Goal: Book appointment/travel/reservation

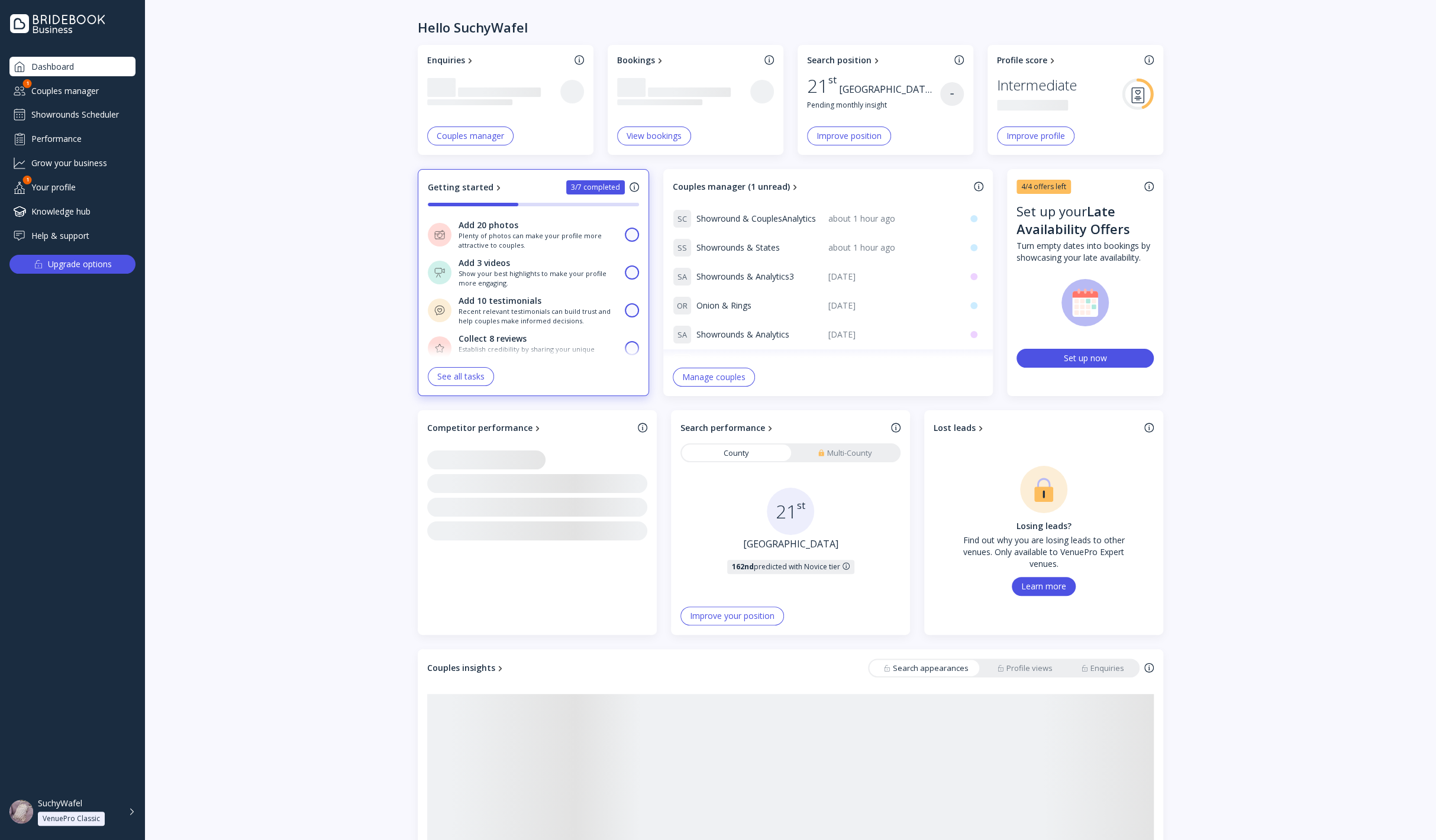
click at [96, 86] on div "Couples manager" at bounding box center [73, 90] width 126 height 19
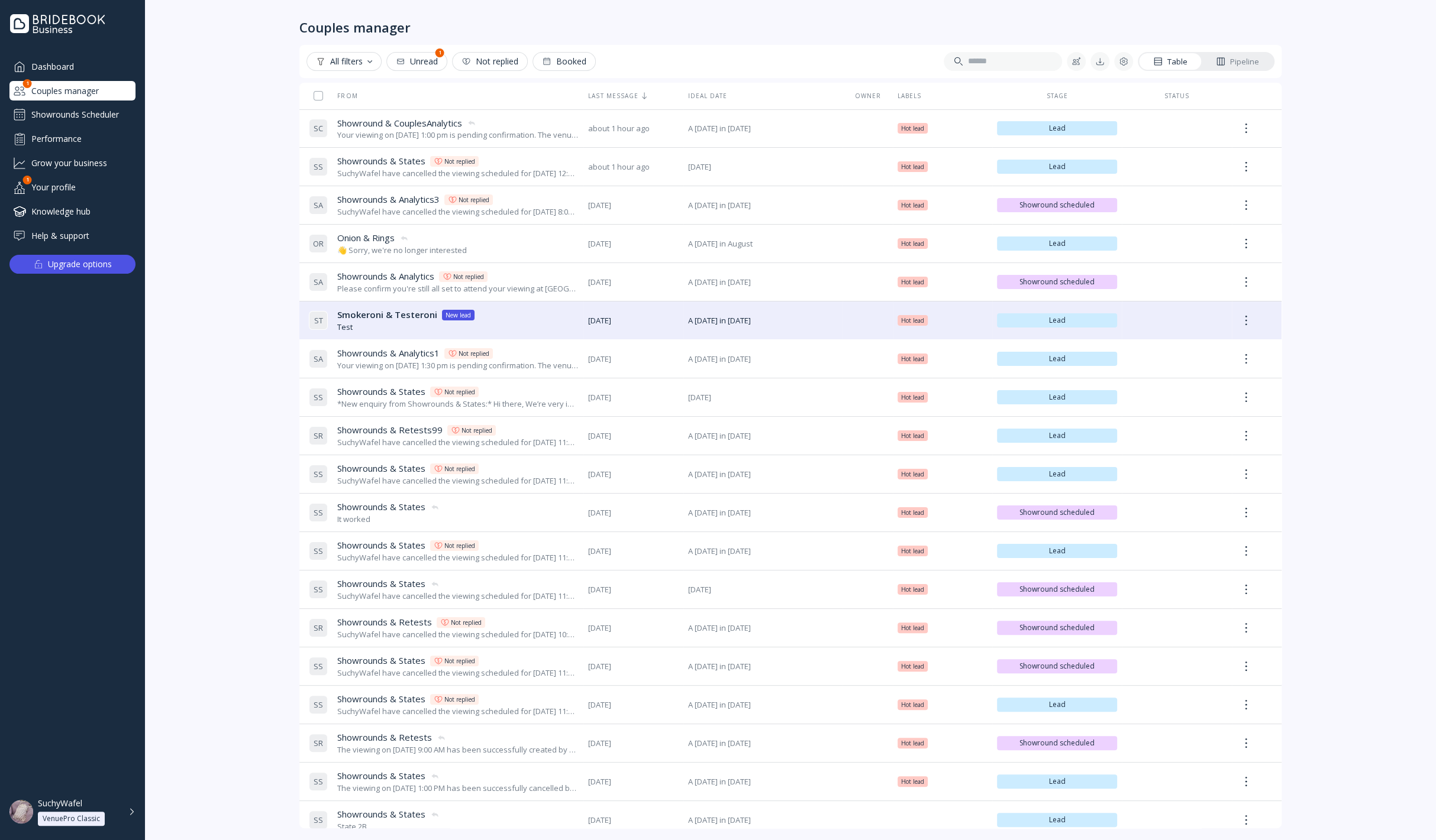
click at [66, 103] on div "Dashboard Couples manager 1 Showrounds Scheduler Performance Grow your business…" at bounding box center [73, 151] width 126 height 188
click at [79, 104] on div "Dashboard Couples manager 1 Showrounds Scheduler Performance Grow your business…" at bounding box center [73, 151] width 126 height 188
click at [88, 109] on div "Showrounds Scheduler" at bounding box center [73, 115] width 126 height 19
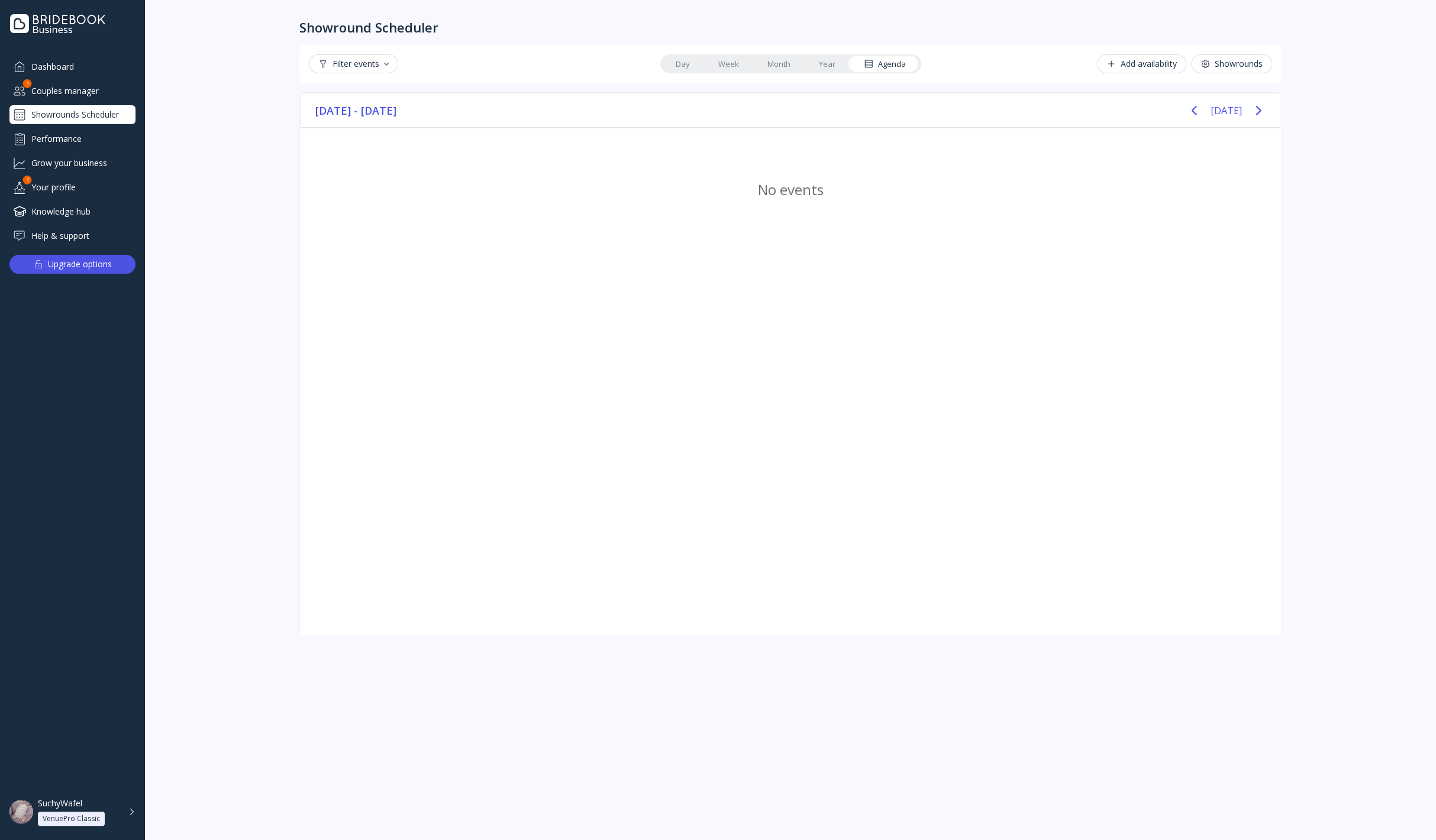
click at [72, 85] on div "Couples manager" at bounding box center [73, 90] width 126 height 19
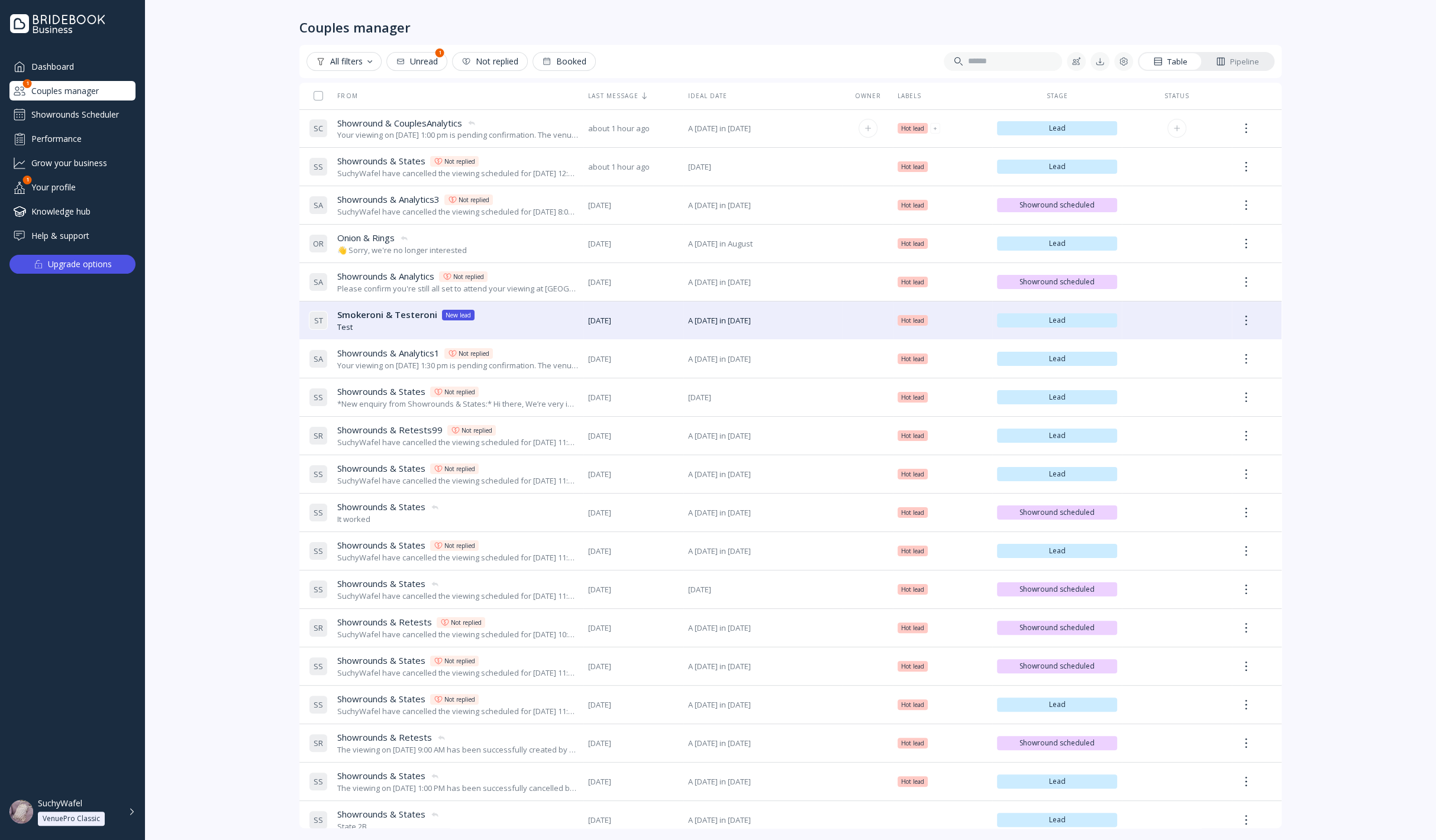
click at [411, 130] on div "Your viewing on [DATE] 1:00 pm is pending confirmation. The venue will approve …" at bounding box center [458, 135] width 241 height 11
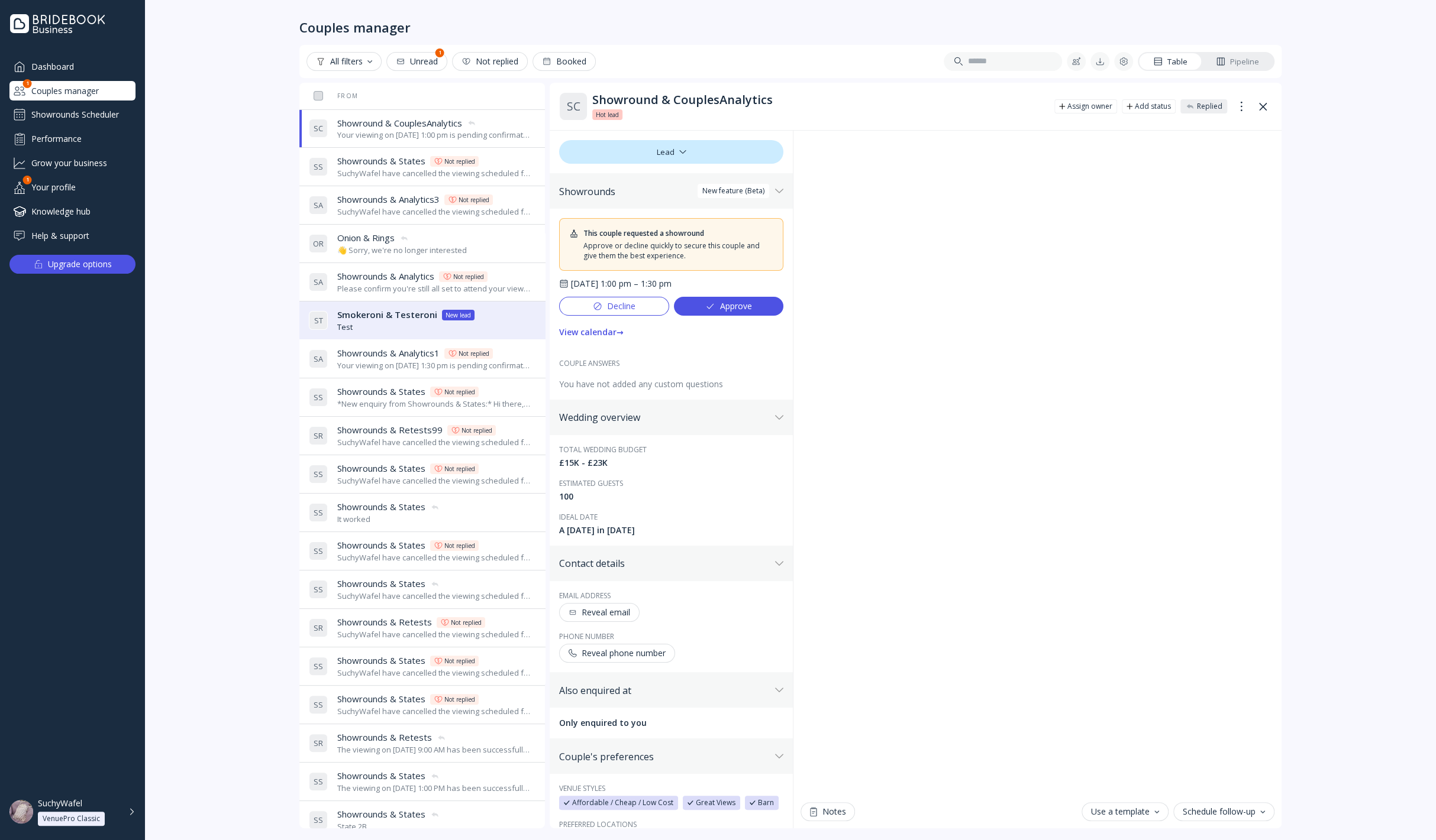
click at [59, 110] on div "Showrounds Scheduler" at bounding box center [73, 115] width 126 height 19
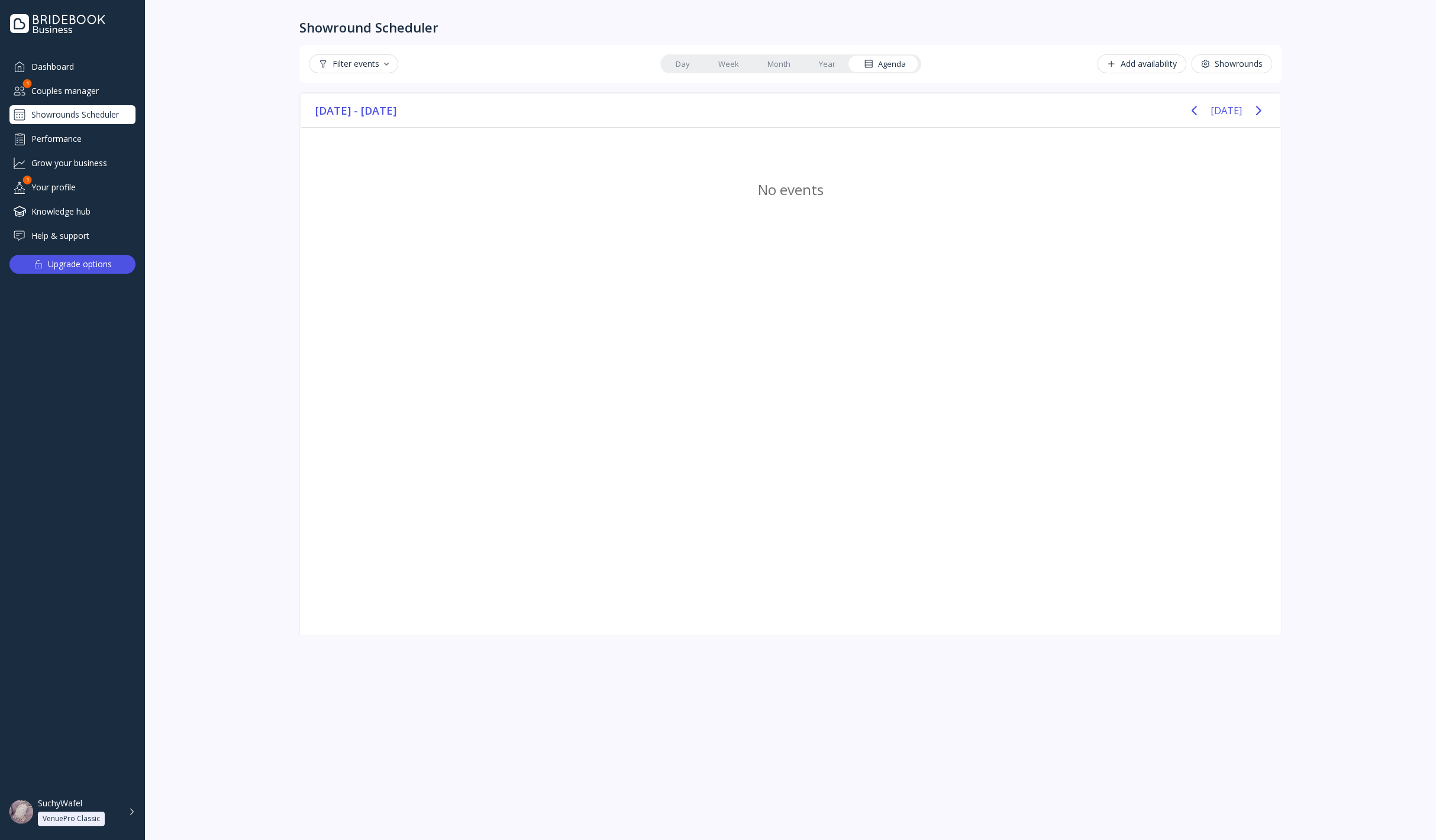
click at [1153, 74] on div "Filter events Day Week Month Year Agenda Add availability Showrounds" at bounding box center [791, 64] width 982 height 38
click at [1149, 68] on div "Add availability" at bounding box center [1141, 64] width 70 height 10
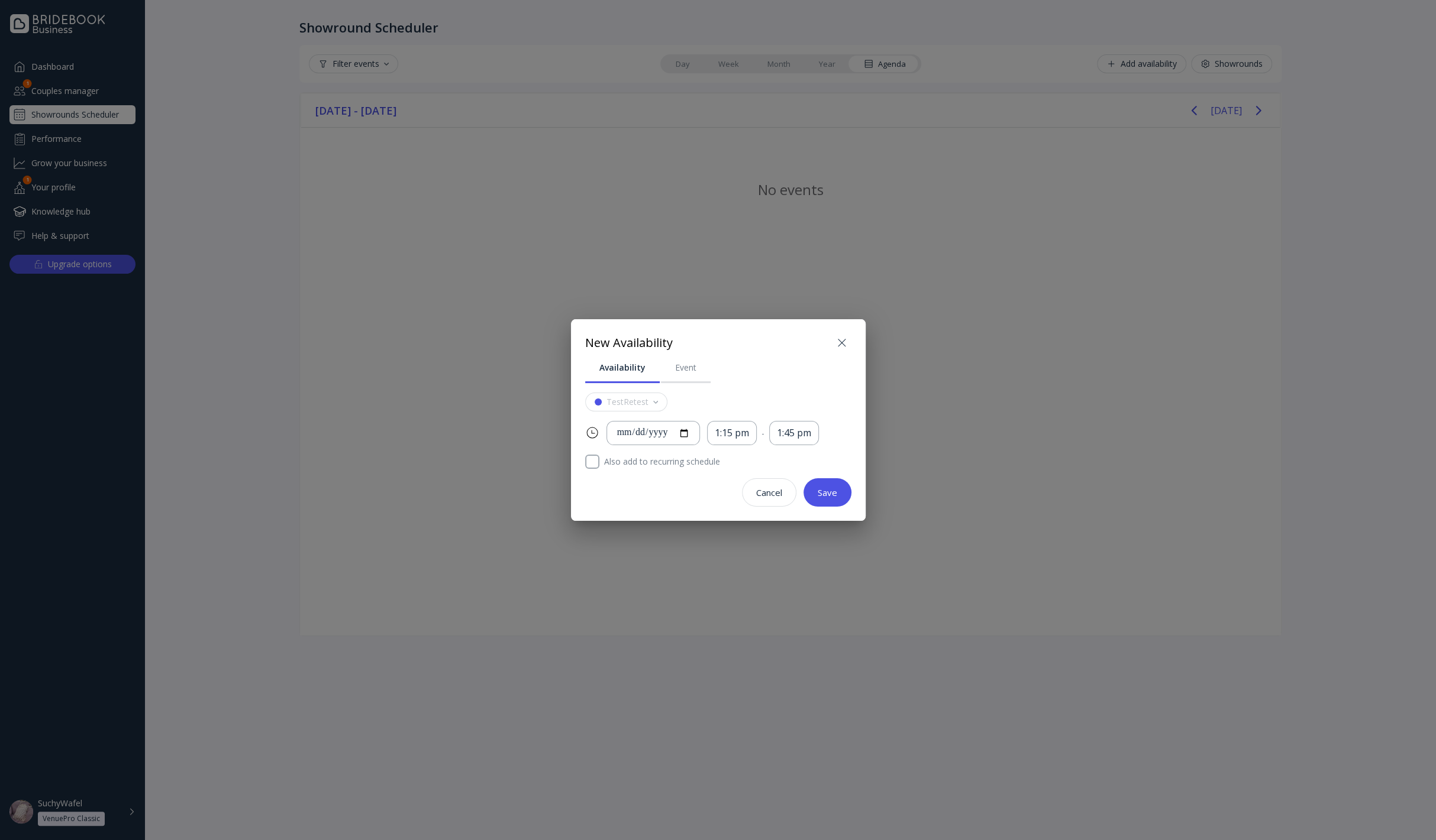
click at [846, 342] on icon at bounding box center [841, 343] width 14 height 14
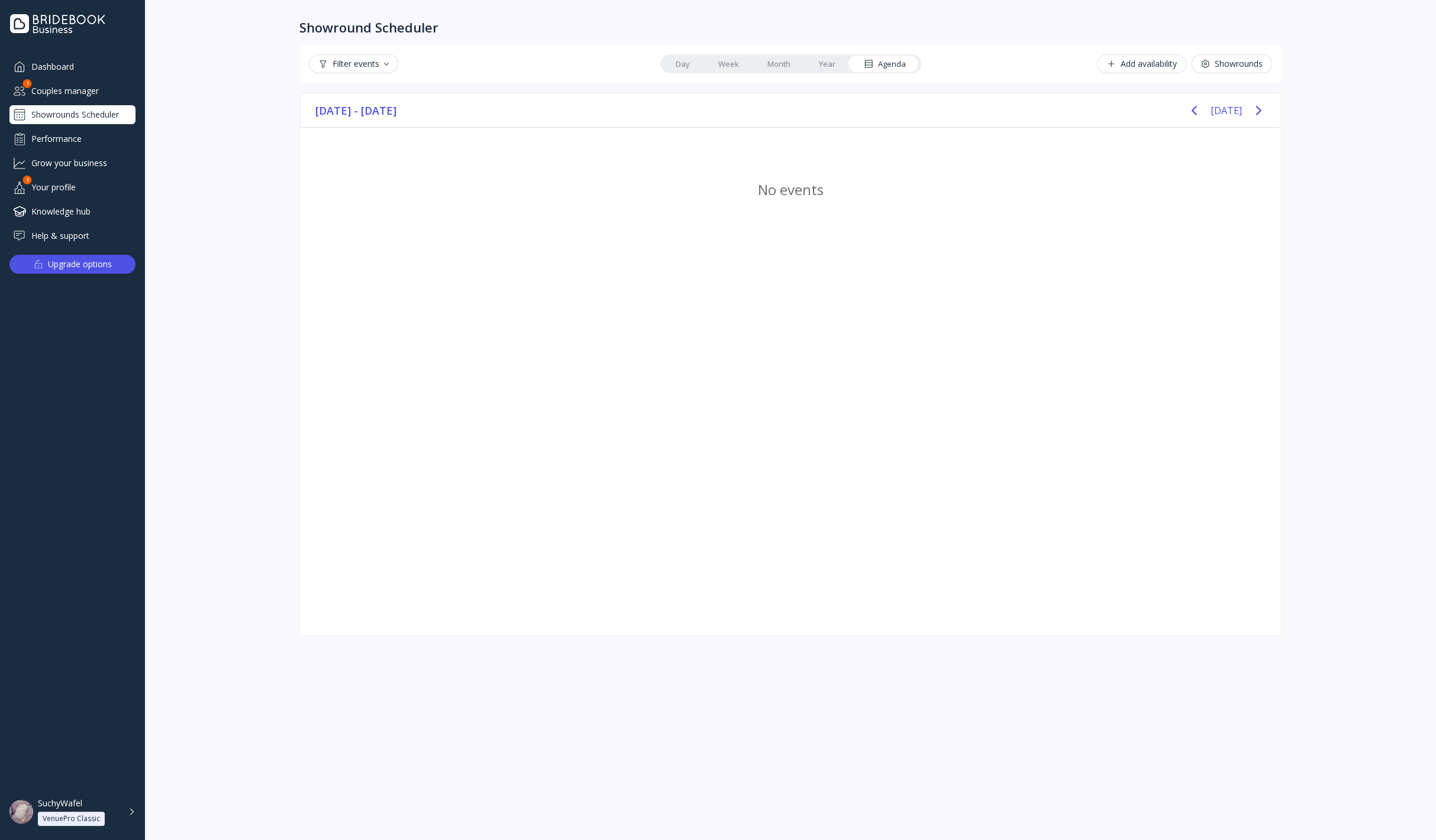
click at [833, 63] on link "Year" at bounding box center [827, 64] width 45 height 16
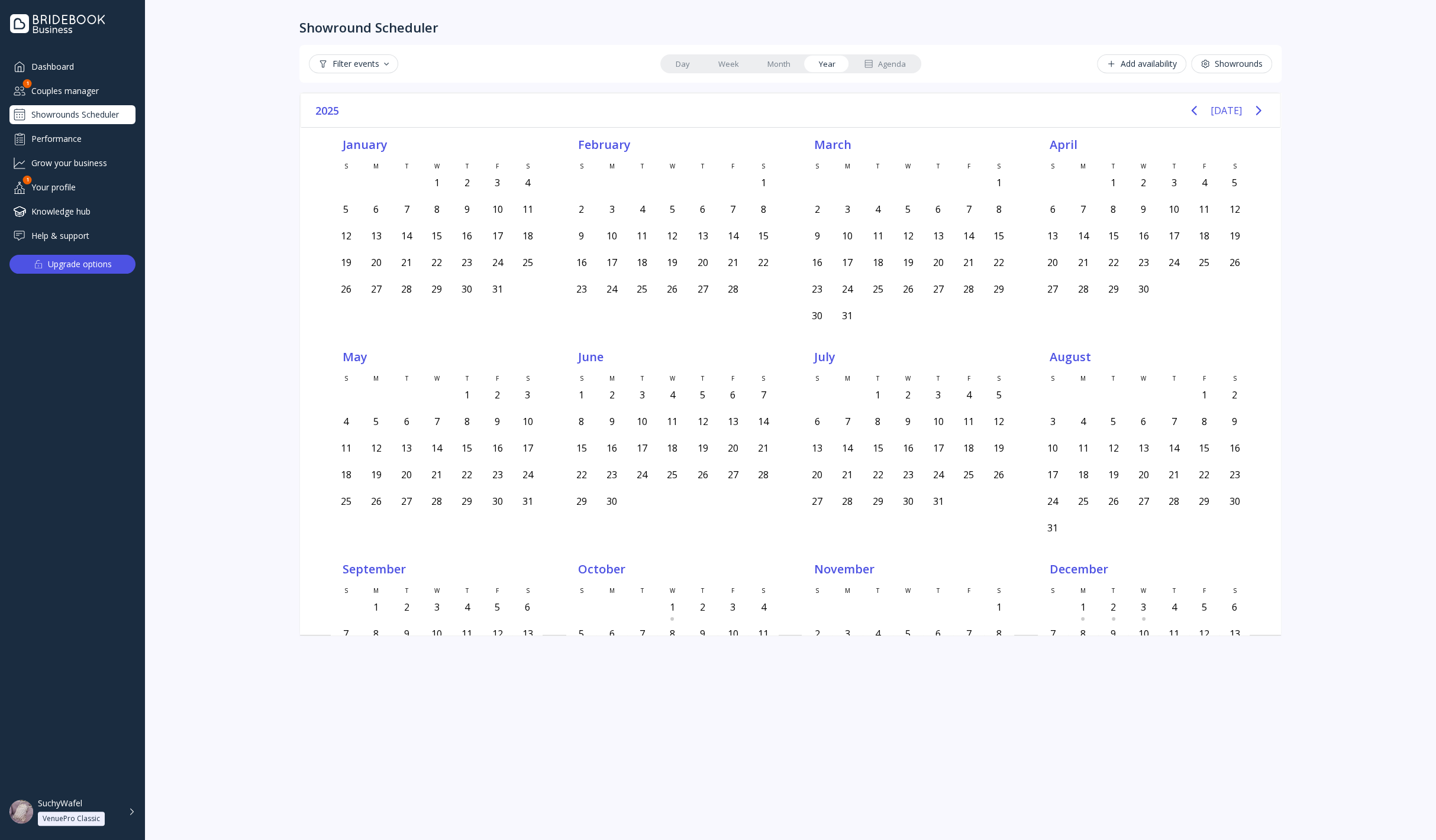
click at [1211, 61] on div "Showrounds" at bounding box center [1231, 64] width 62 height 10
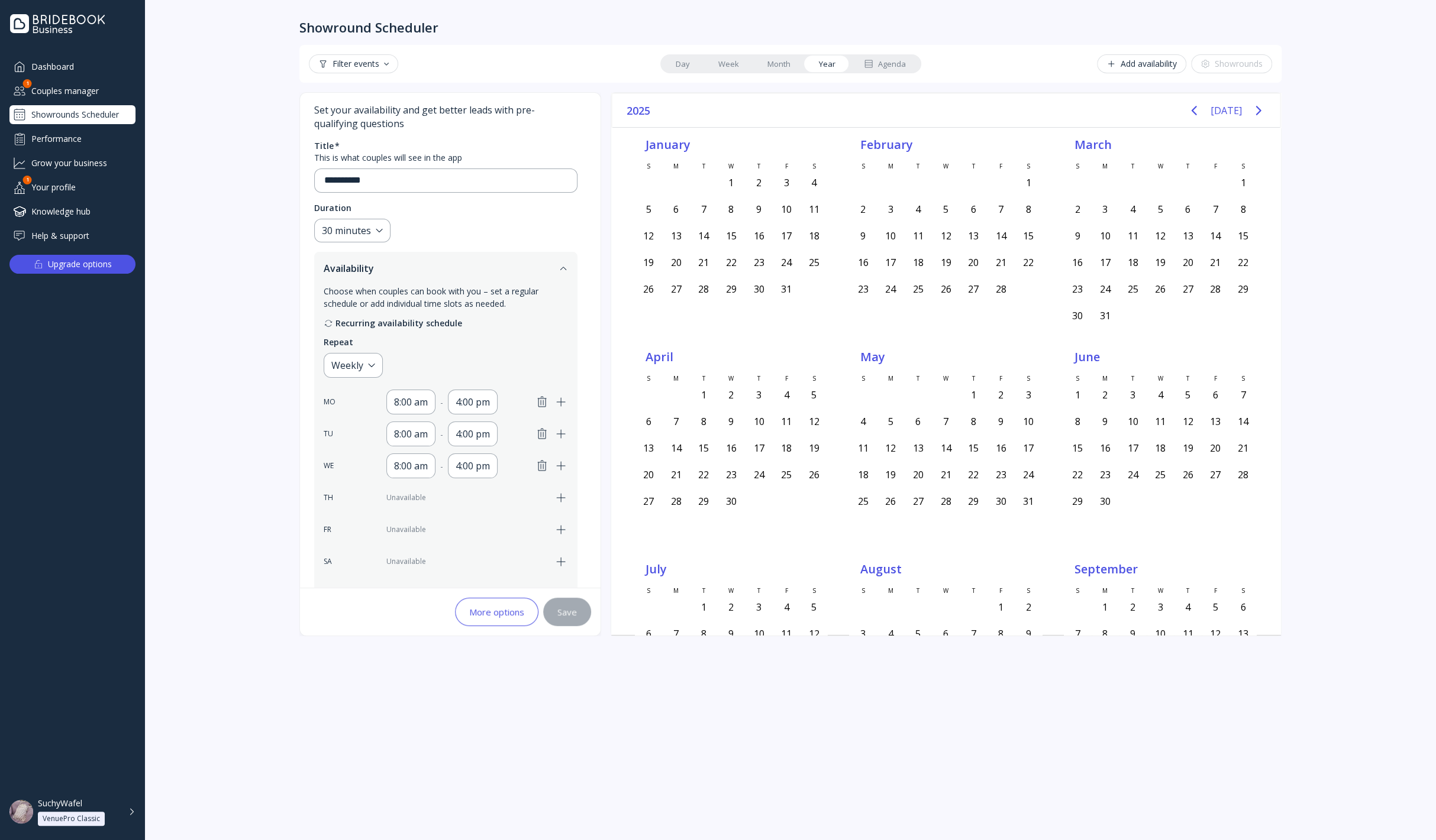
scroll to position [131, 0]
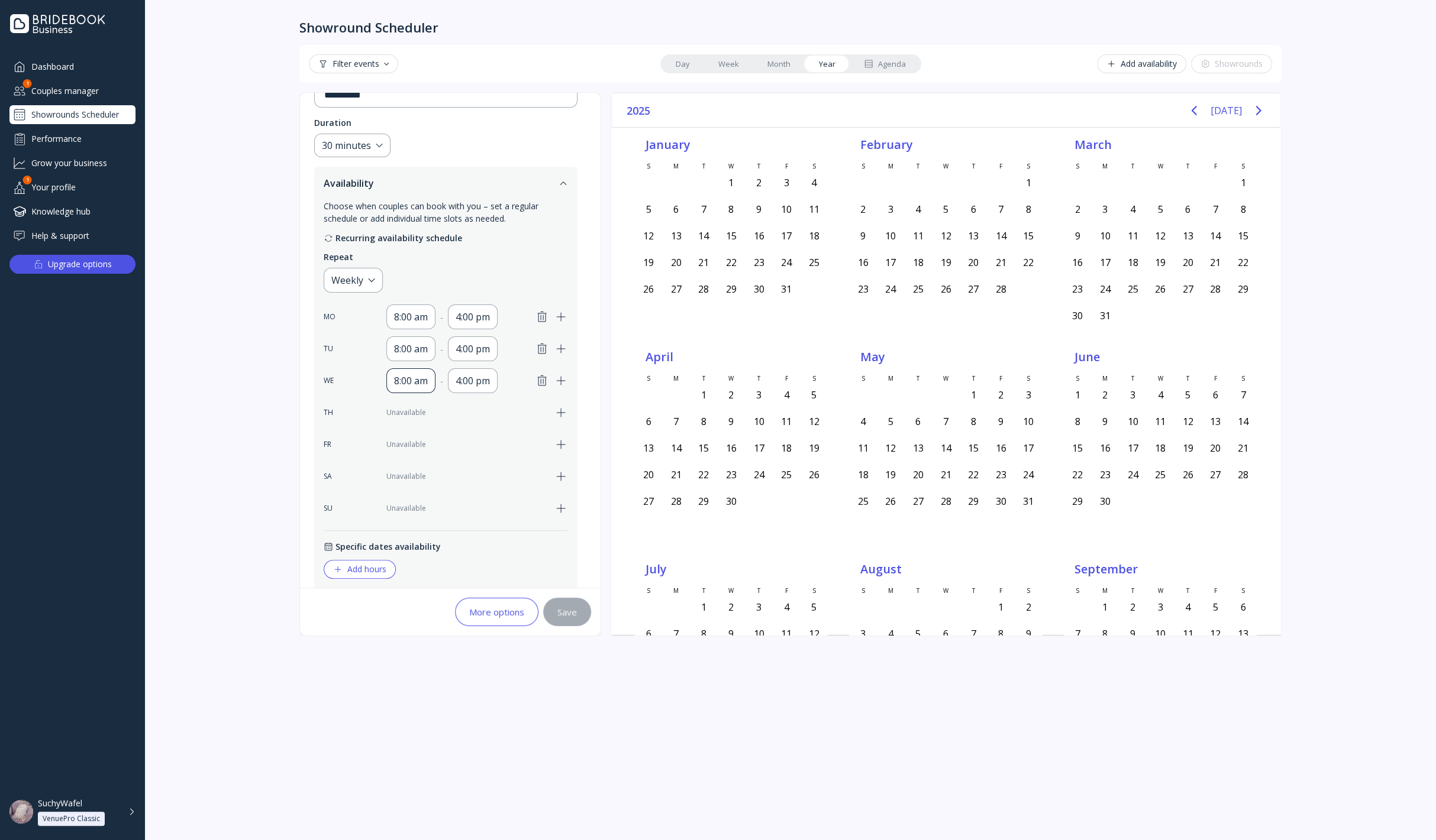
click at [410, 381] on div "8:00 am" at bounding box center [410, 380] width 33 height 14
click at [458, 377] on div "4:00 pm" at bounding box center [472, 380] width 34 height 14
click at [424, 376] on div "8:00 am" at bounding box center [410, 380] width 33 height 14
click at [358, 409] on div "TH Unavailable" at bounding box center [445, 412] width 244 height 24
click at [383, 411] on div "TH Unavailable" at bounding box center [445, 412] width 244 height 24
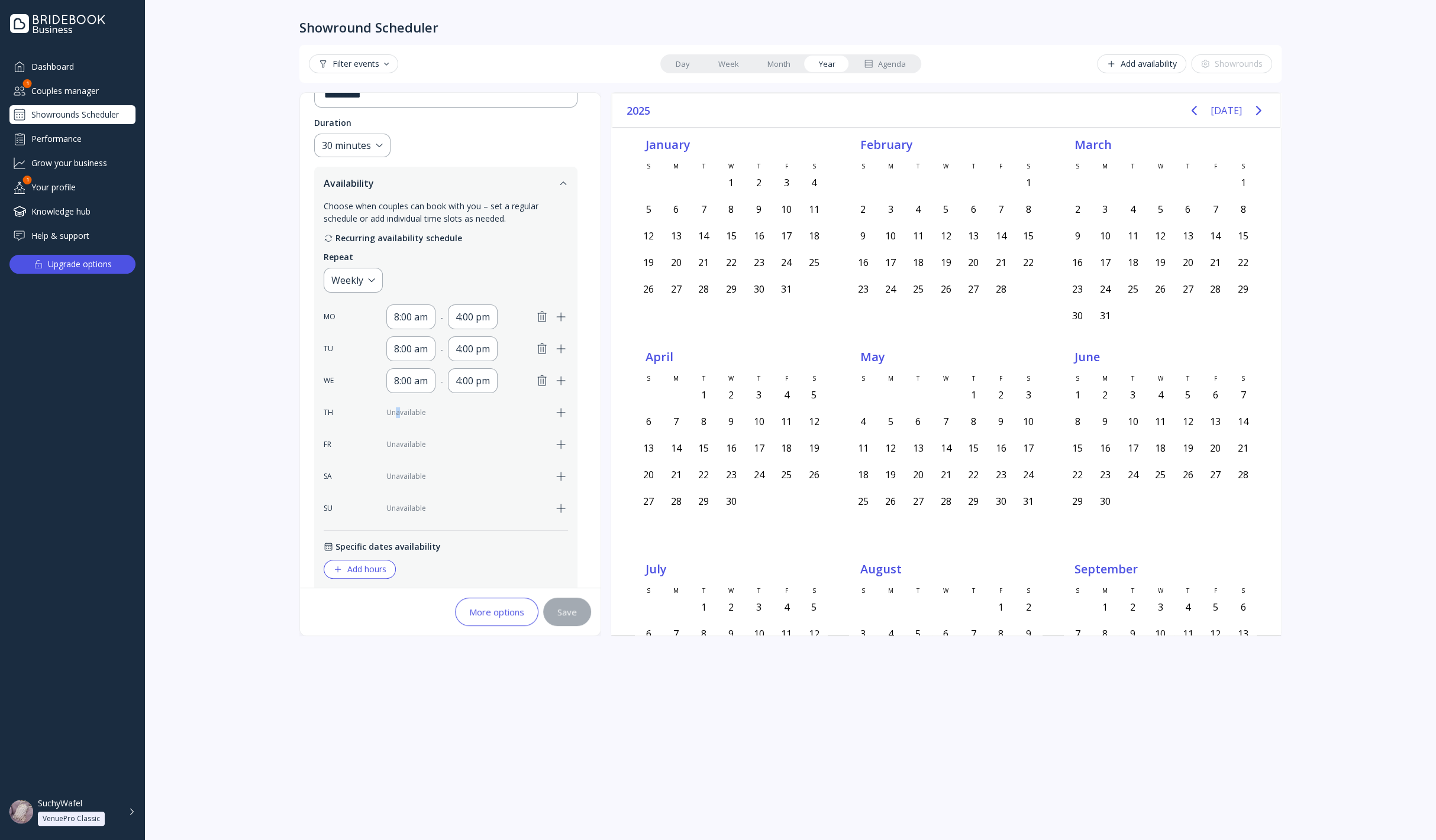
click at [398, 410] on div "Unavailable" at bounding box center [467, 412] width 160 height 10
click at [556, 406] on icon "button" at bounding box center [560, 412] width 14 height 14
click at [406, 413] on div "8:00 am" at bounding box center [410, 412] width 33 height 14
click at [475, 414] on div "4:00 pm" at bounding box center [472, 412] width 34 height 14
click at [412, 411] on div "8:00 am" at bounding box center [410, 412] width 33 height 14
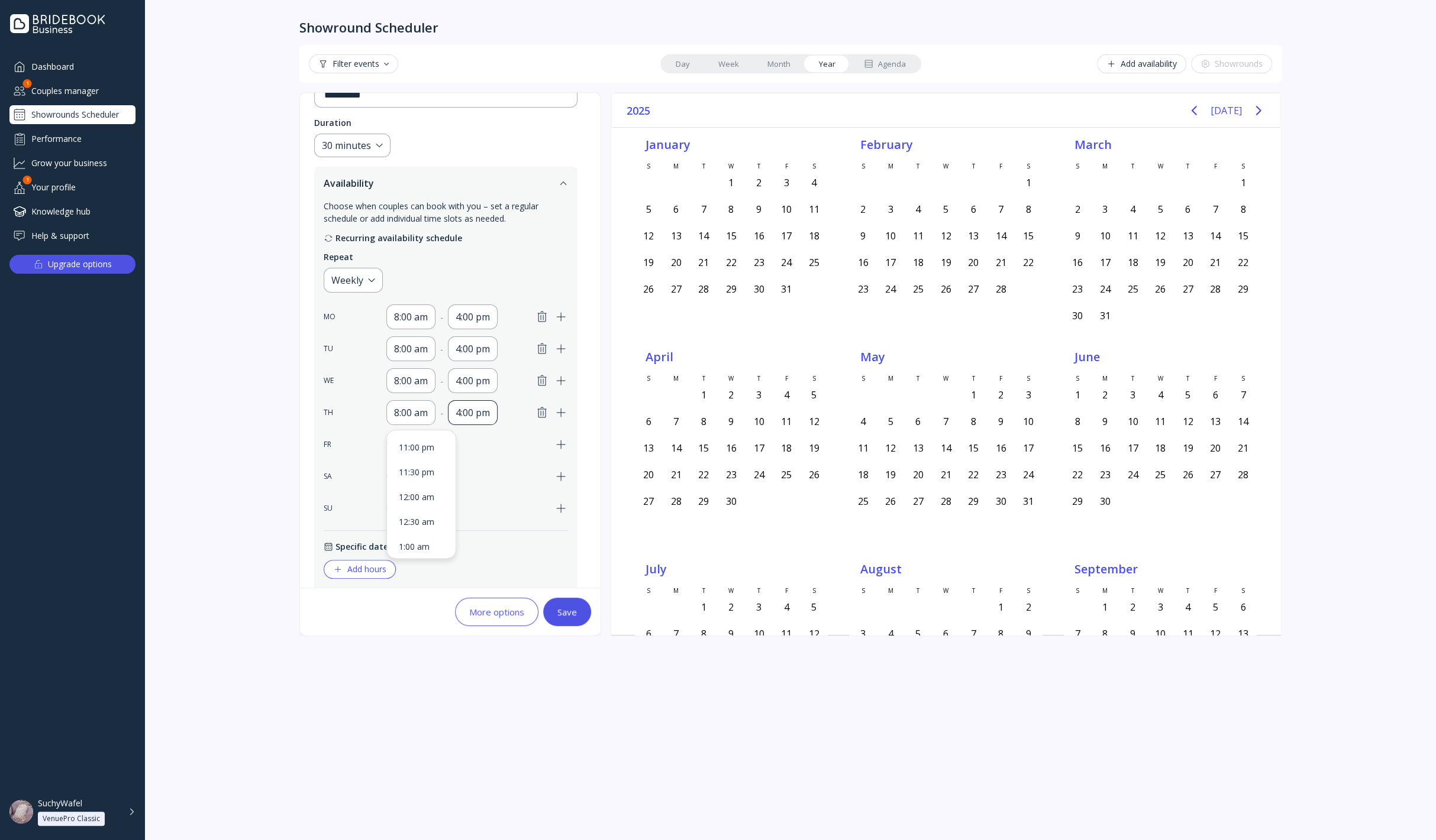
click at [470, 415] on div "4:00 pm" at bounding box center [472, 412] width 34 height 14
click at [411, 412] on div "8:00 am" at bounding box center [410, 412] width 33 height 14
